Goal: Task Accomplishment & Management: Use online tool/utility

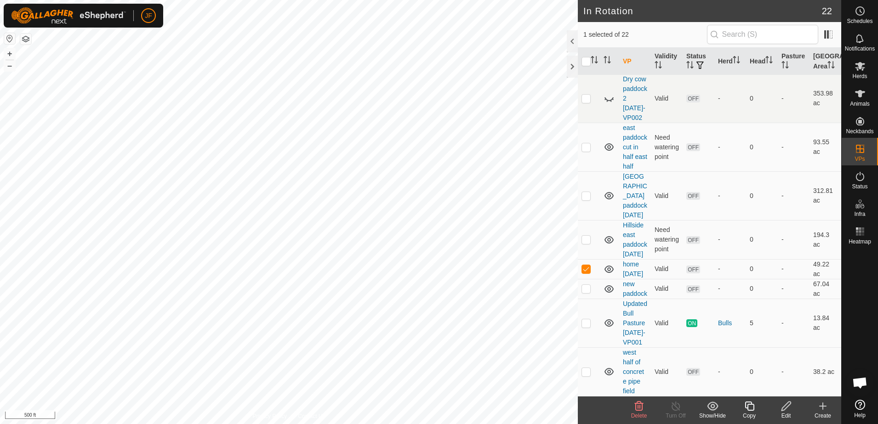
scroll to position [576, 0]
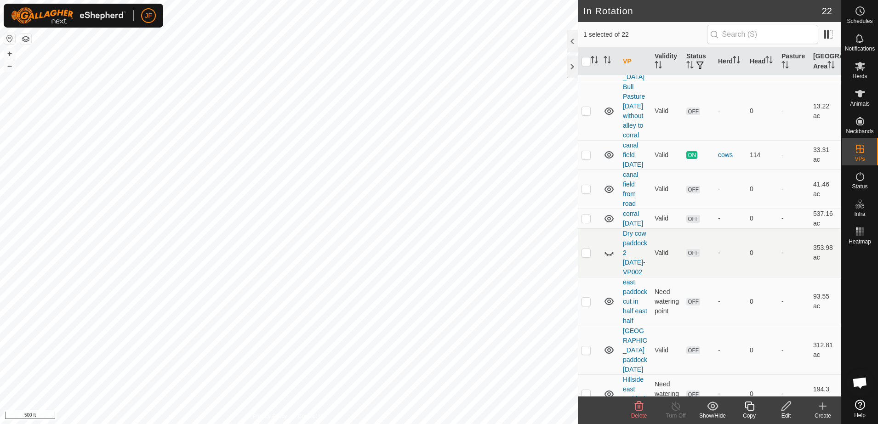
checkbox input "true"
checkbox input "false"
click at [748, 406] on icon at bounding box center [749, 406] width 9 height 9
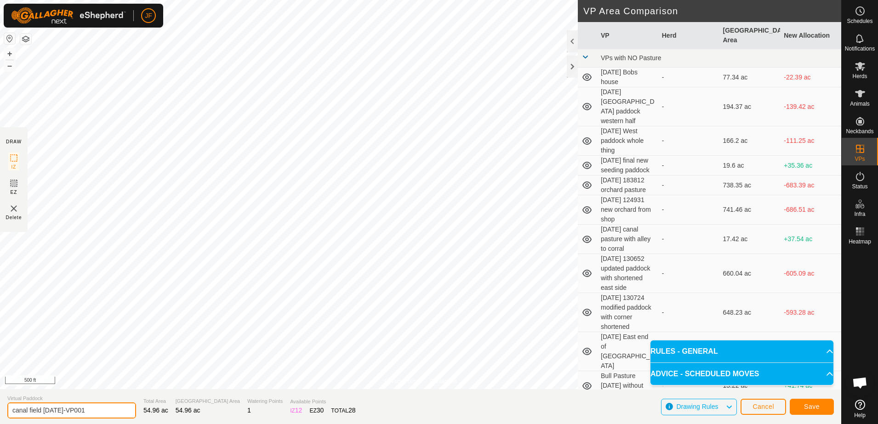
click at [40, 411] on input "canal field [DATE]-VP001" at bounding box center [71, 411] width 129 height 16
type input "canal field and tree field [DATE]"
click at [810, 403] on span "Save" at bounding box center [812, 406] width 16 height 7
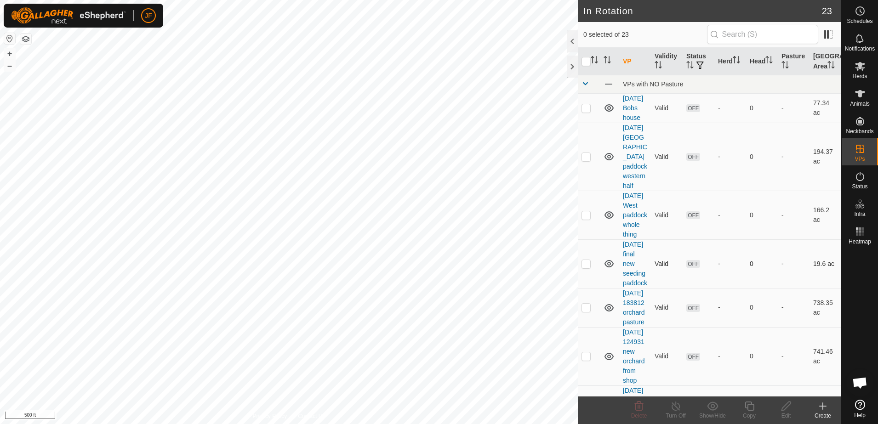
checkbox input "true"
click at [860, 68] on icon at bounding box center [860, 66] width 10 height 9
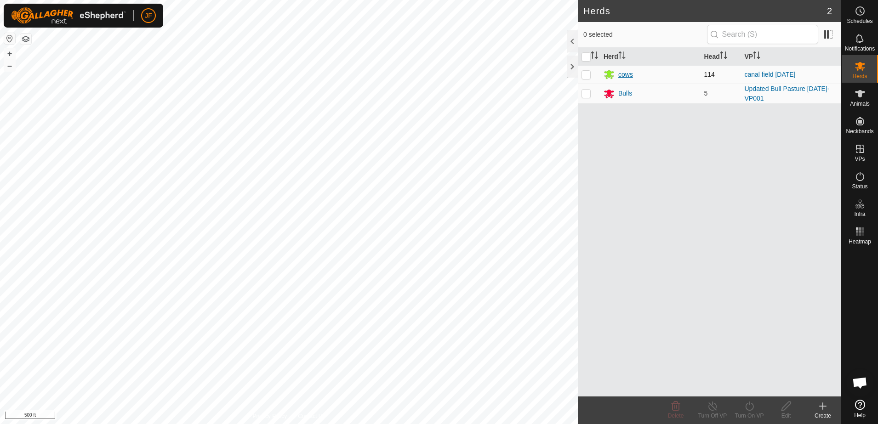
click at [622, 74] on div "cows" at bounding box center [626, 75] width 15 height 10
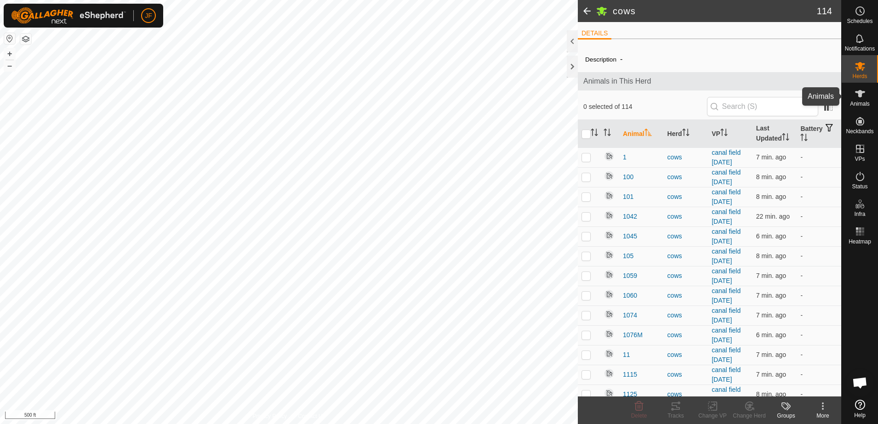
click at [862, 97] on icon at bounding box center [860, 93] width 11 height 11
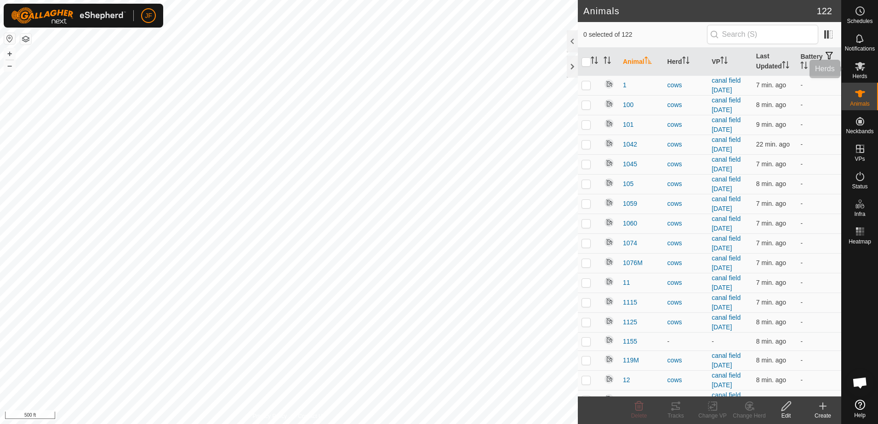
click at [860, 66] on icon at bounding box center [860, 66] width 10 height 9
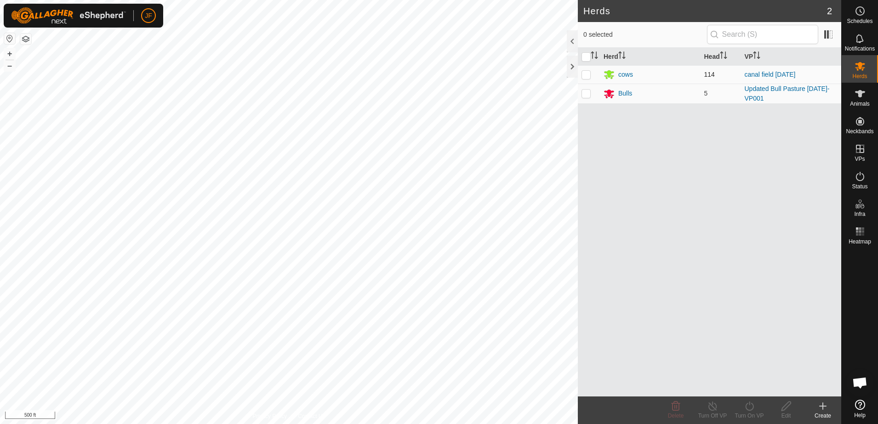
click at [583, 74] on p-checkbox at bounding box center [586, 74] width 9 height 7
checkbox input "true"
click at [748, 406] on icon at bounding box center [749, 406] width 11 height 11
click at [745, 385] on link "Now" at bounding box center [777, 386] width 91 height 18
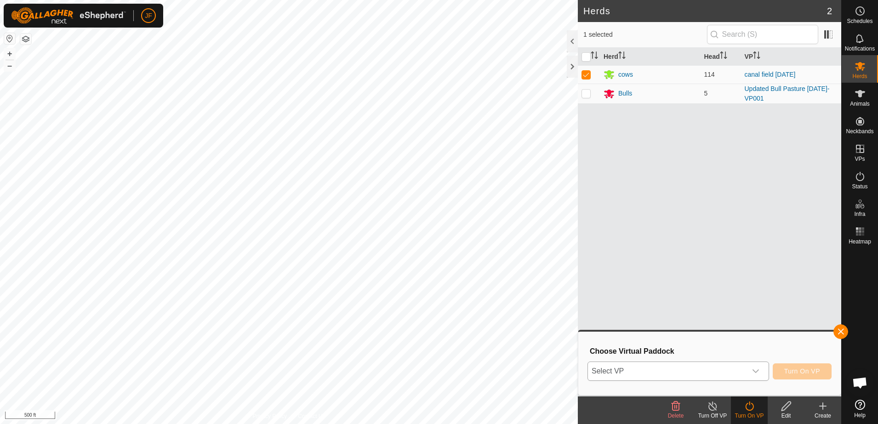
click at [760, 372] on icon "dropdown trigger" at bounding box center [755, 371] width 7 height 7
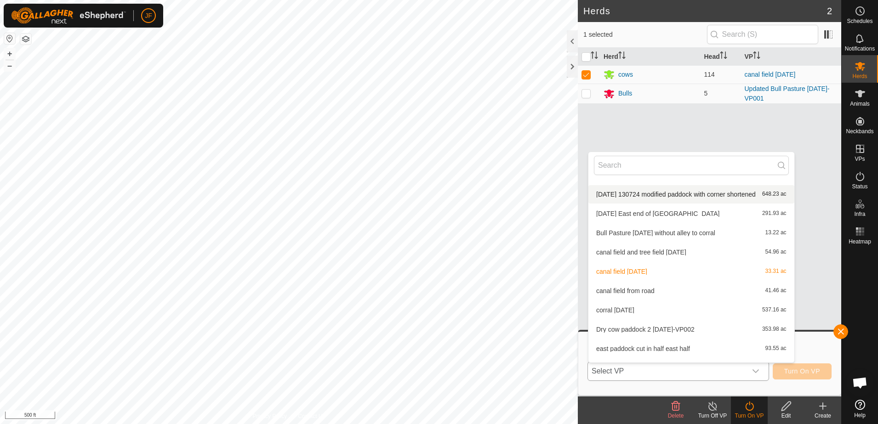
scroll to position [171, 0]
click at [678, 251] on li "canal field and tree field [DATE] 54.96 ac" at bounding box center [692, 250] width 206 height 18
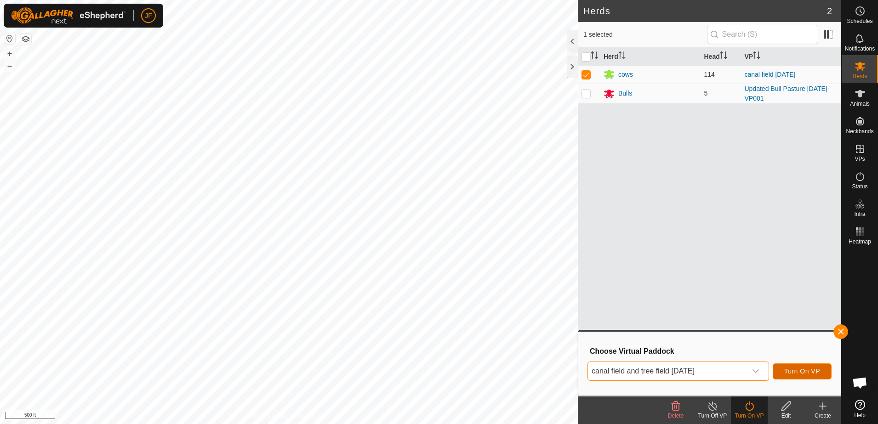
click at [809, 371] on span "Turn On VP" at bounding box center [803, 371] width 36 height 7
